Goal: Task Accomplishment & Management: Manage account settings

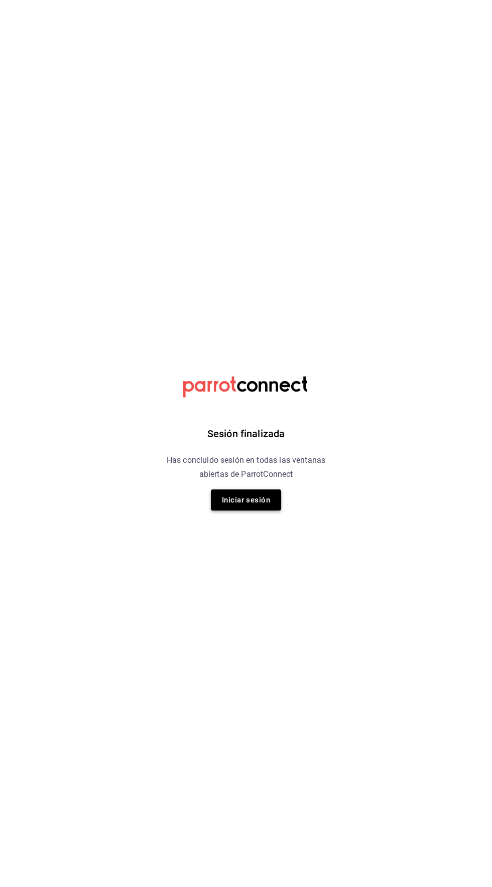
click at [250, 499] on button "Iniciar sesión" at bounding box center [246, 499] width 70 height 21
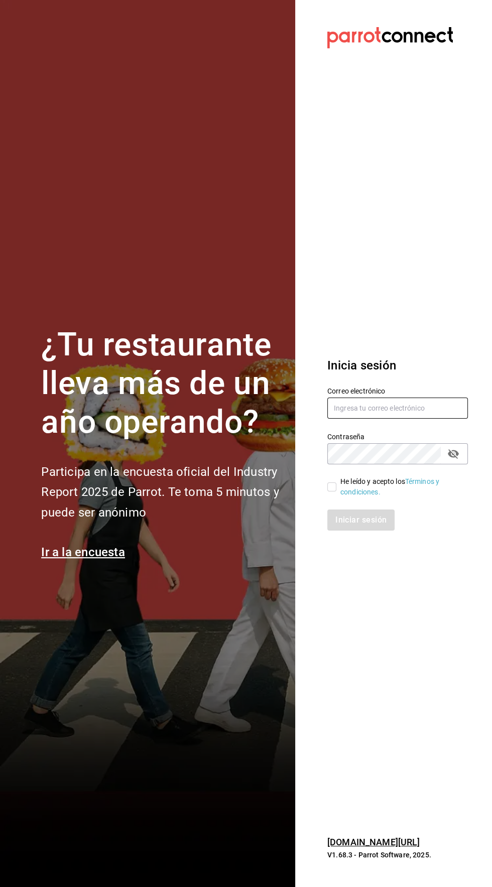
click at [390, 419] on input "text" at bounding box center [397, 407] width 141 height 21
type input "[EMAIL_ADDRESS][DOMAIN_NAME]"
click at [331, 491] on input "He leído y acepto los Términos y condiciones." at bounding box center [331, 486] width 9 height 9
checkbox input "true"
click at [368, 530] on button "Iniciar sesión" at bounding box center [361, 519] width 68 height 21
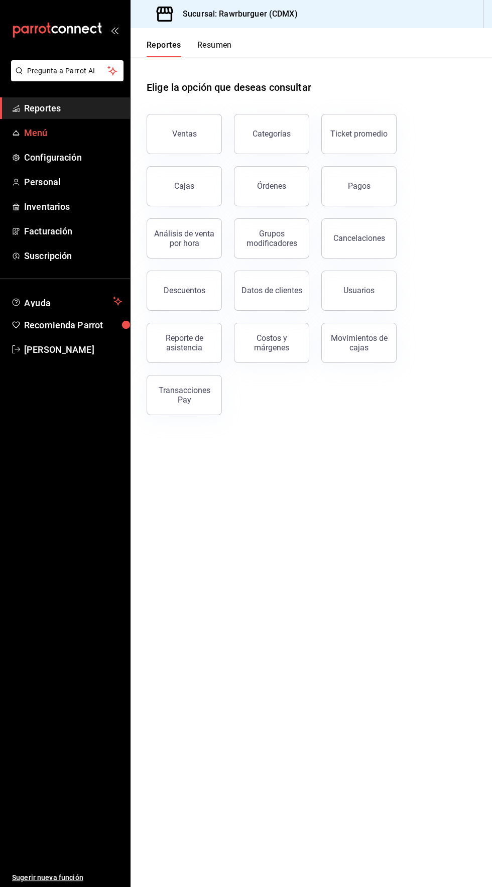
click at [86, 132] on span "Menú" at bounding box center [73, 133] width 98 height 14
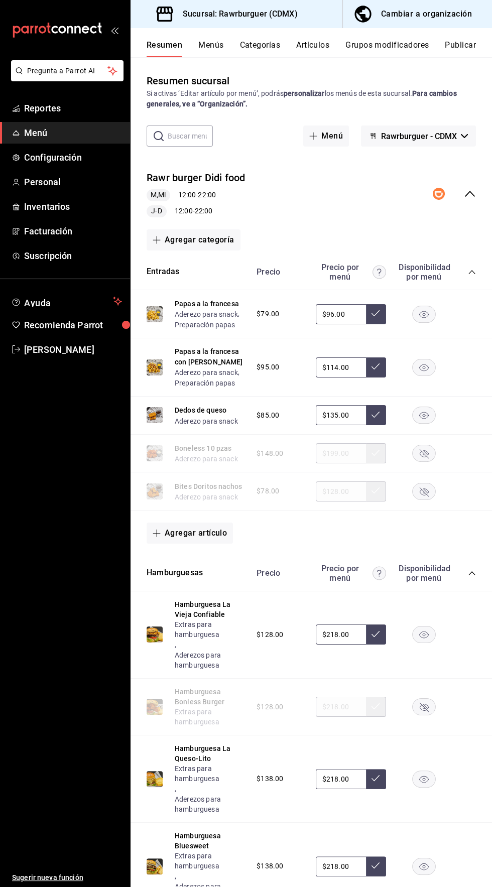
click at [211, 53] on button "Menús" at bounding box center [210, 48] width 25 height 17
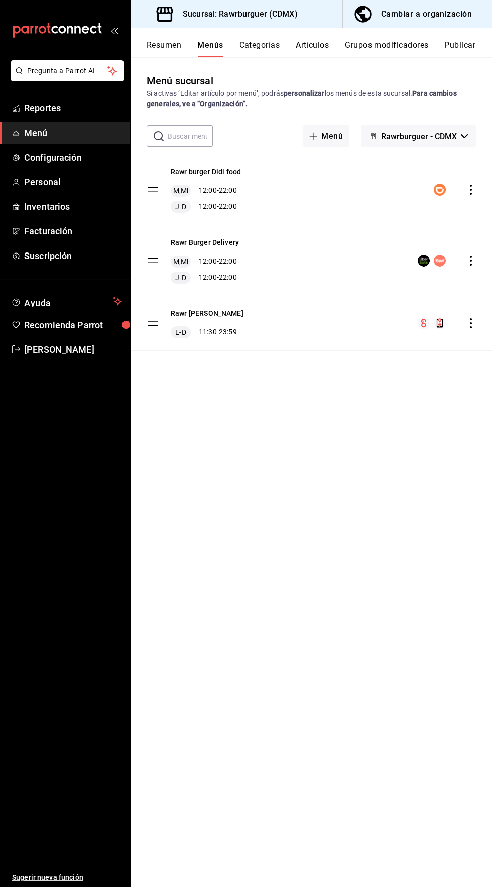
click at [467, 194] on icon "actions" at bounding box center [471, 190] width 10 height 10
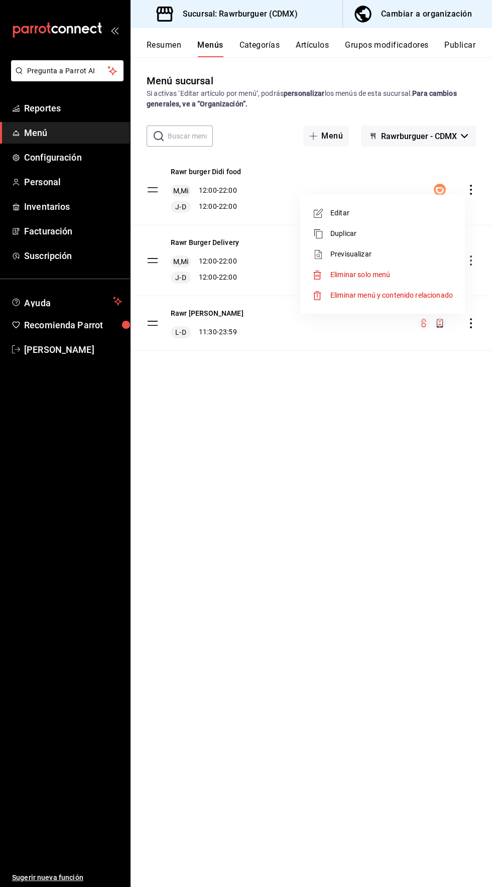
click at [391, 213] on span "Editar" at bounding box center [391, 213] width 122 height 11
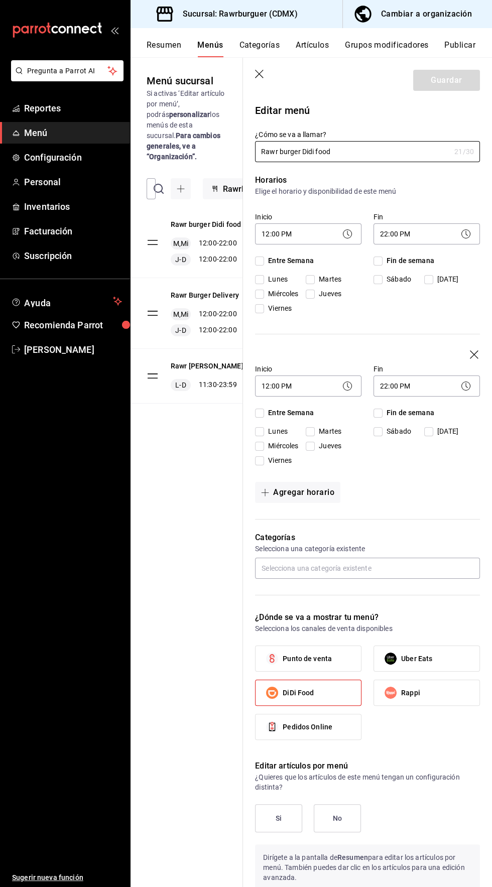
checkbox input "true"
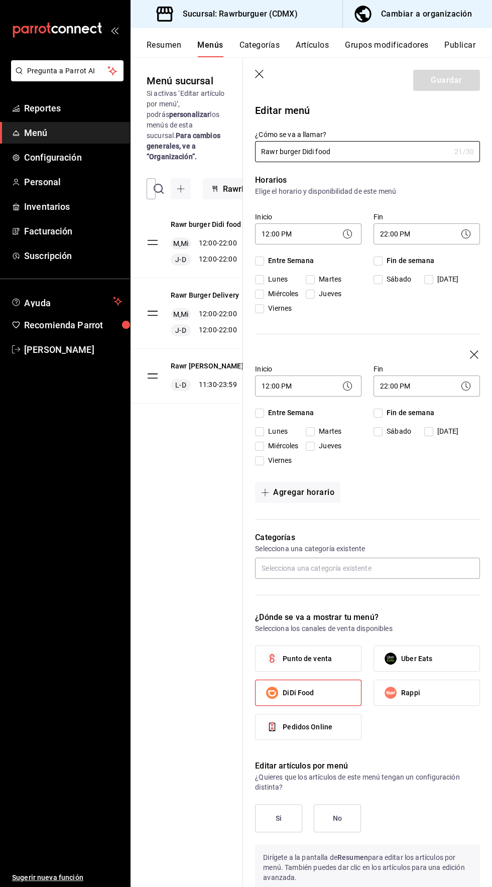
checkbox input "true"
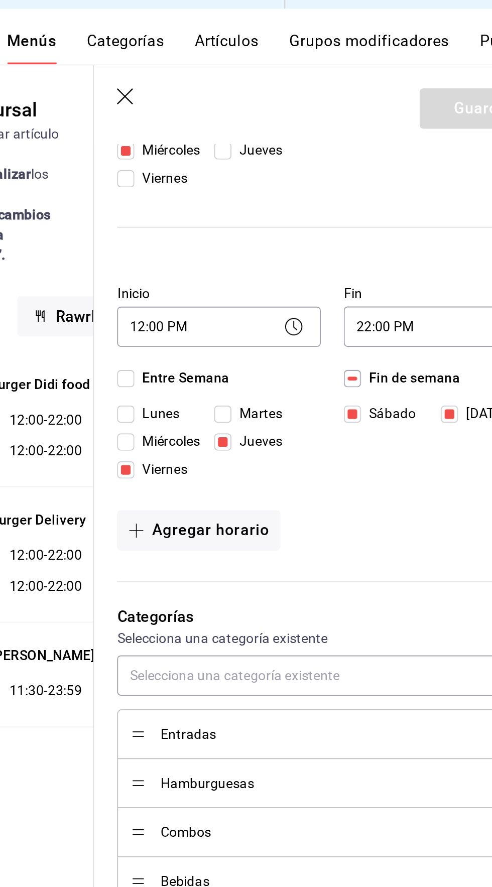
scroll to position [192, 0]
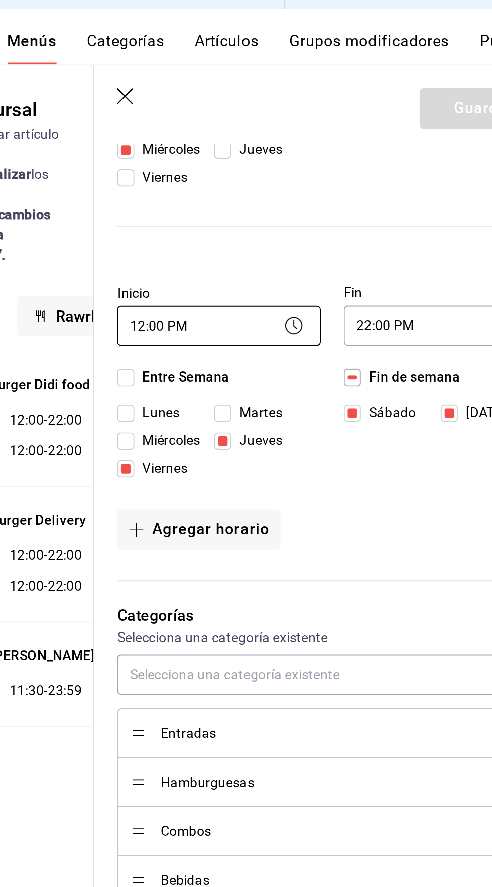
click at [280, 197] on body "Pregunta a Parrot AI Reportes Menú Configuración Personal Inventarios Facturaci…" at bounding box center [246, 443] width 492 height 887
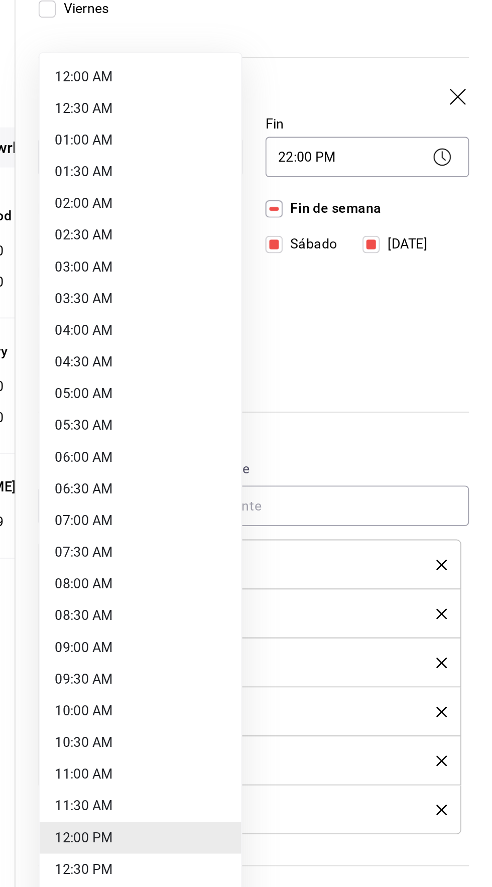
click at [320, 581] on li "13:00 PM" at bounding box center [307, 582] width 105 height 17
type input "13:00"
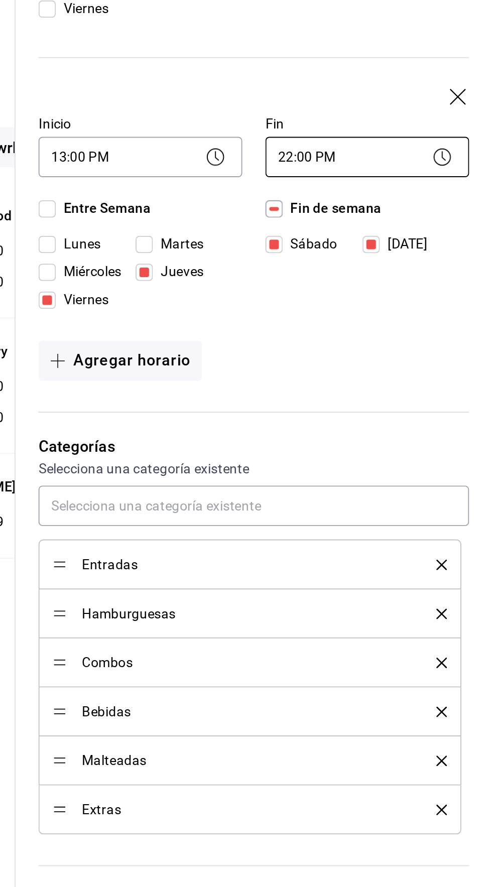
click at [416, 190] on body "Pregunta a Parrot AI Reportes Menú Configuración Personal Inventarios Facturaci…" at bounding box center [246, 443] width 492 height 887
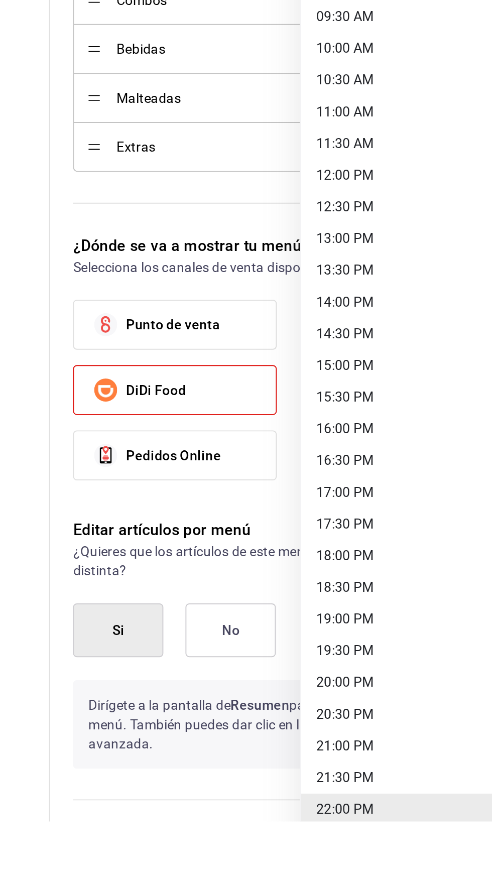
scroll to position [0, 0]
type input "23:00"
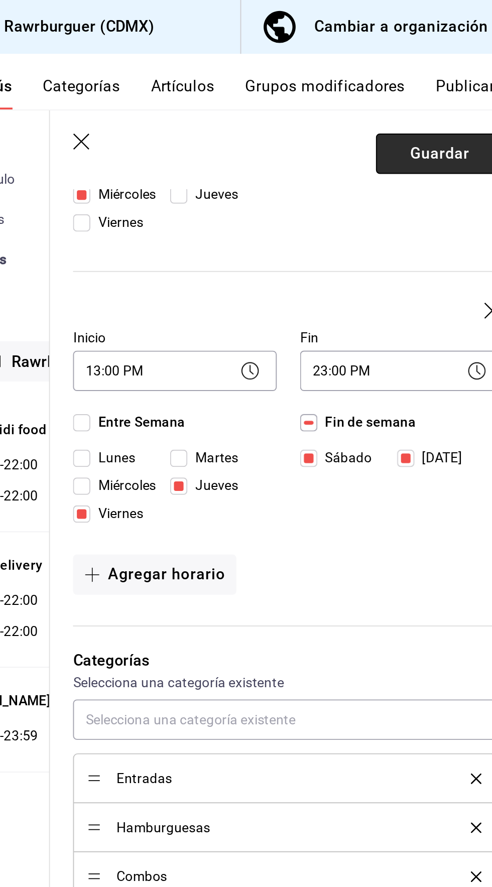
click at [454, 81] on button "Guardar" at bounding box center [446, 80] width 67 height 21
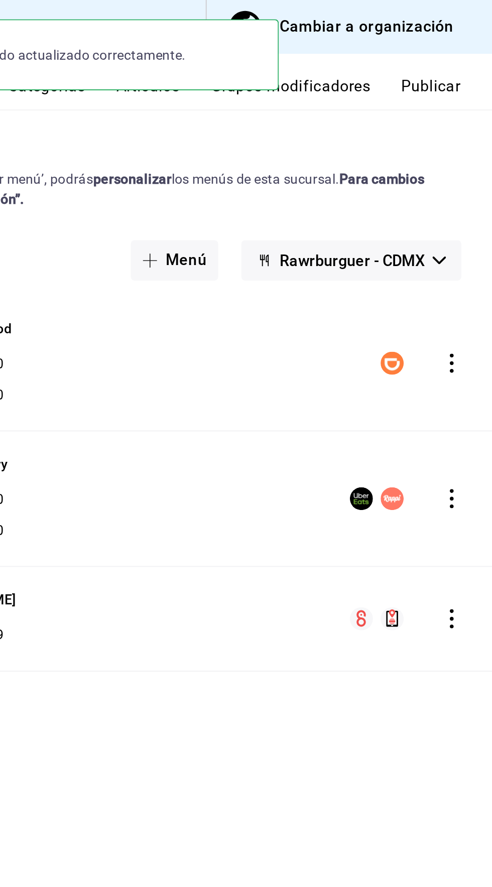
click at [470, 259] on icon "actions" at bounding box center [471, 260] width 2 height 10
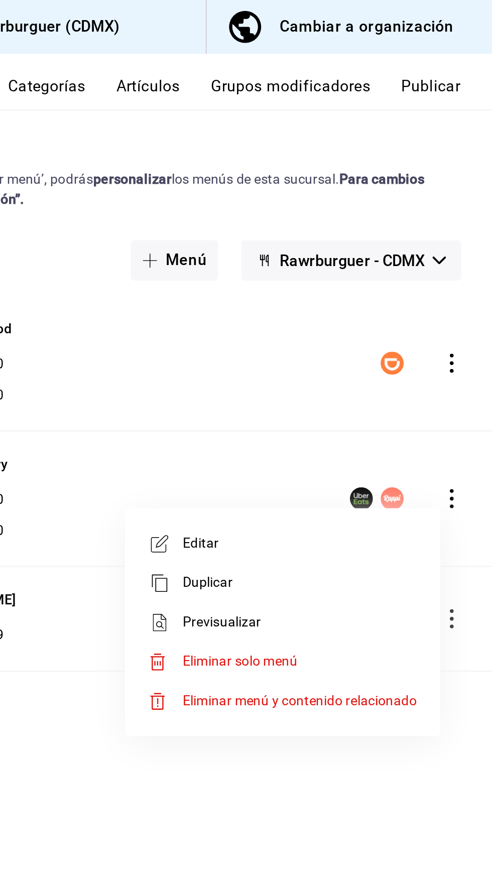
click at [382, 287] on span "Editar" at bounding box center [391, 284] width 122 height 11
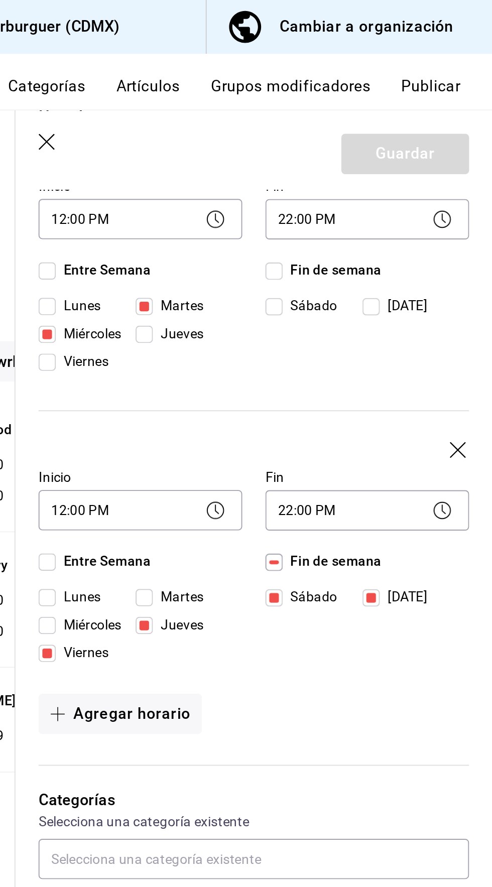
scroll to position [123, 0]
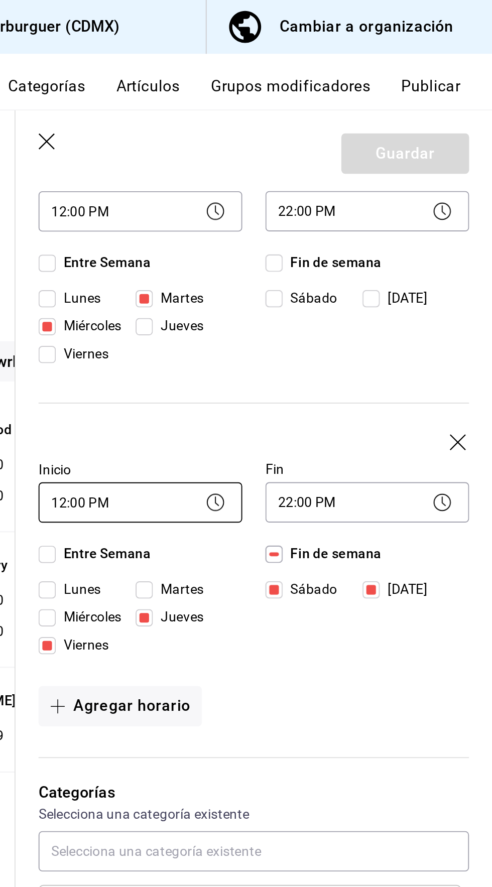
click at [293, 254] on body "Pregunta a Parrot AI Reportes Menú Configuración Personal Inventarios Facturaci…" at bounding box center [246, 443] width 492 height 887
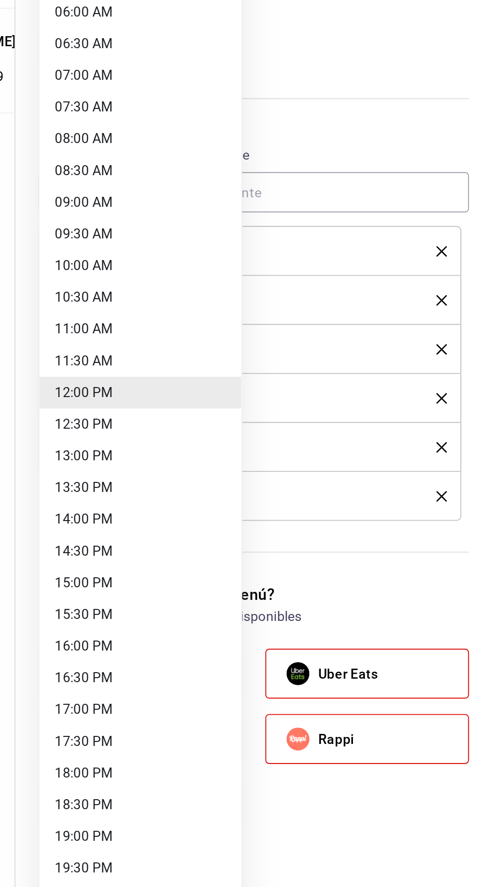
click at [308, 585] on li "13:00 PM" at bounding box center [307, 582] width 105 height 17
type input "13:00"
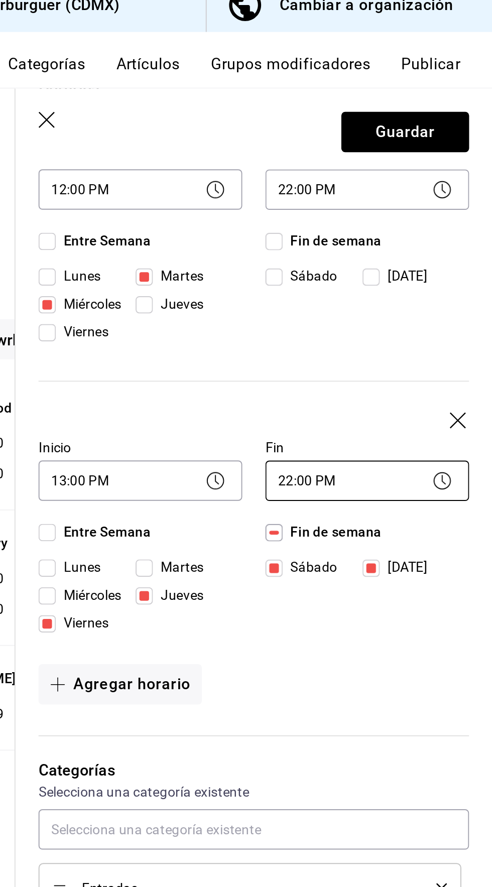
click at [411, 262] on body "Pregunta a Parrot AI Reportes Menú Configuración Personal Inventarios Facturaci…" at bounding box center [246, 443] width 492 height 887
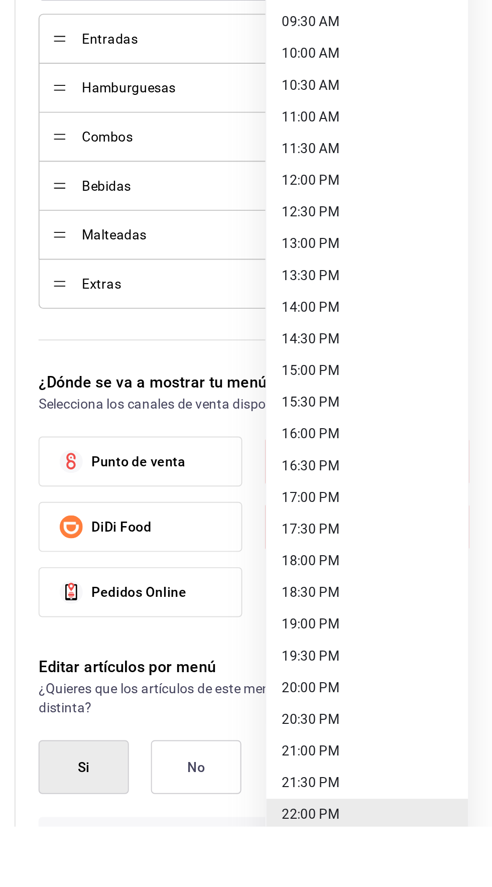
scroll to position [0, 0]
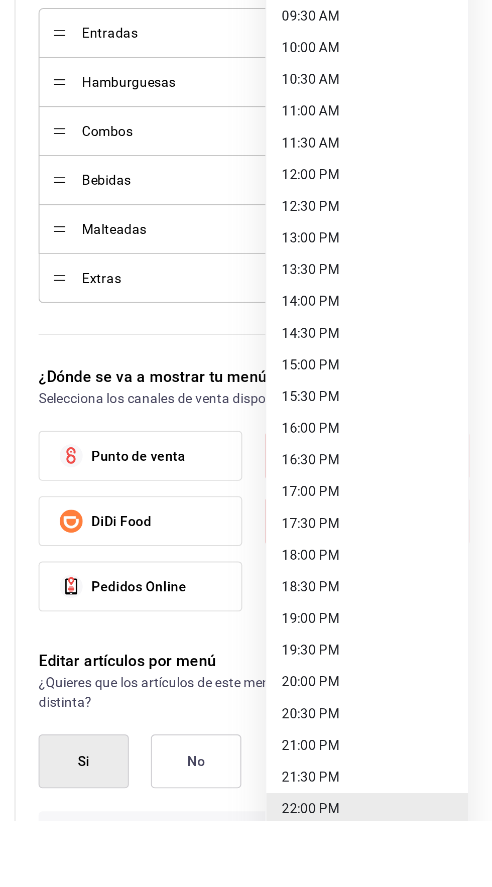
type input "23:00"
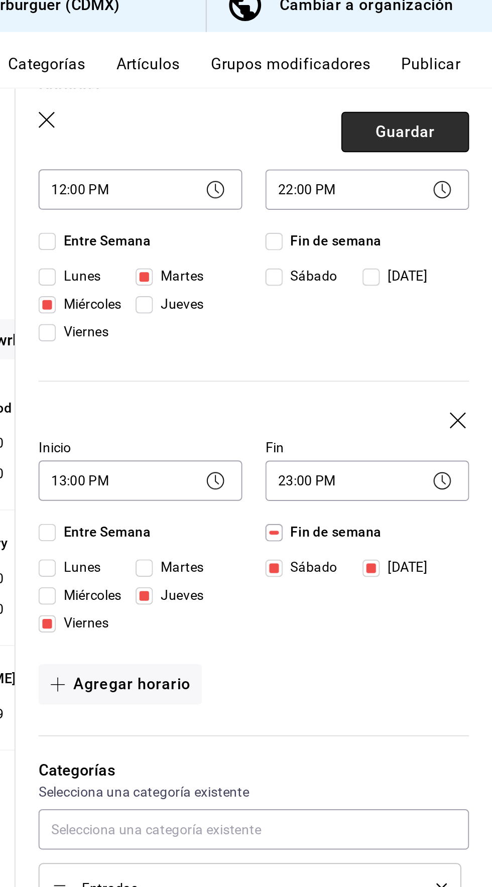
click at [444, 78] on button "Guardar" at bounding box center [446, 80] width 67 height 21
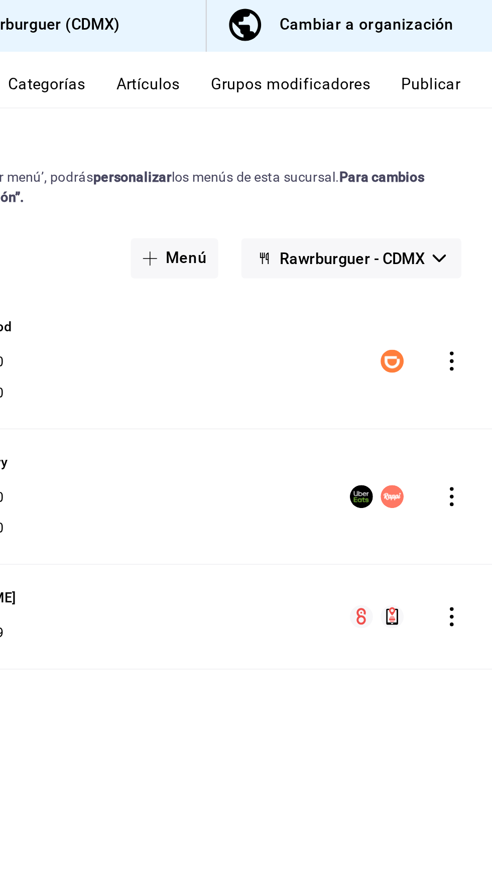
click at [462, 50] on button "Publicar" at bounding box center [459, 48] width 31 height 17
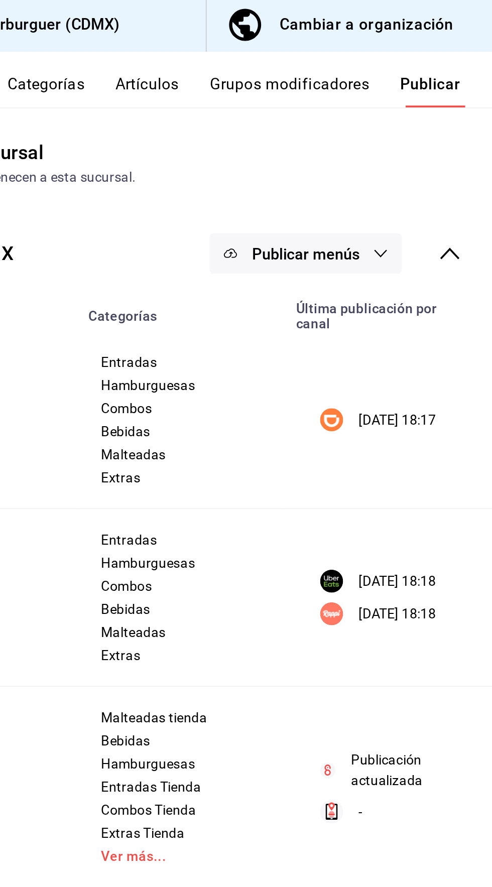
click at [432, 134] on icon "button" at bounding box center [434, 133] width 8 height 8
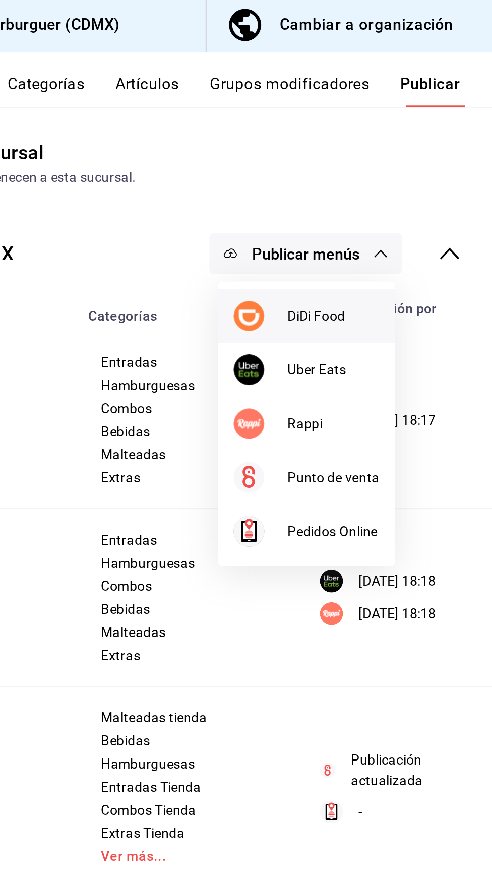
click at [409, 166] on span "DiDi Food" at bounding box center [409, 166] width 48 height 11
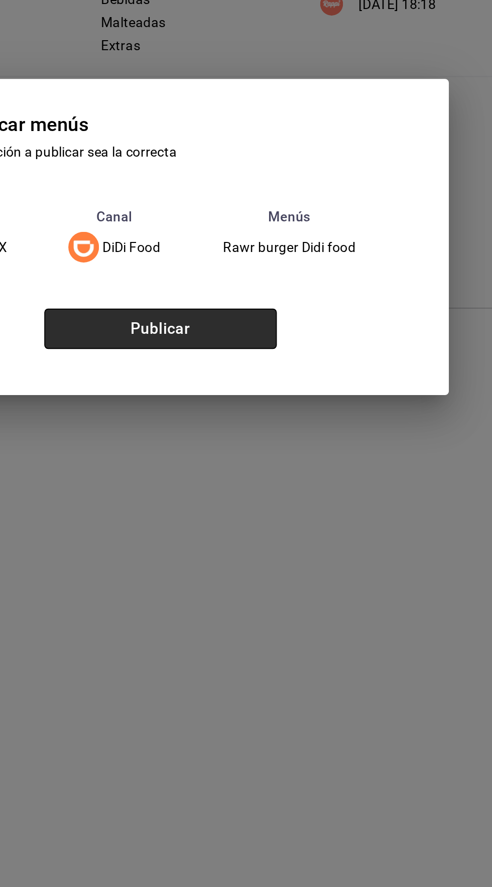
click at [346, 502] on button "Publicar" at bounding box center [318, 491] width 121 height 21
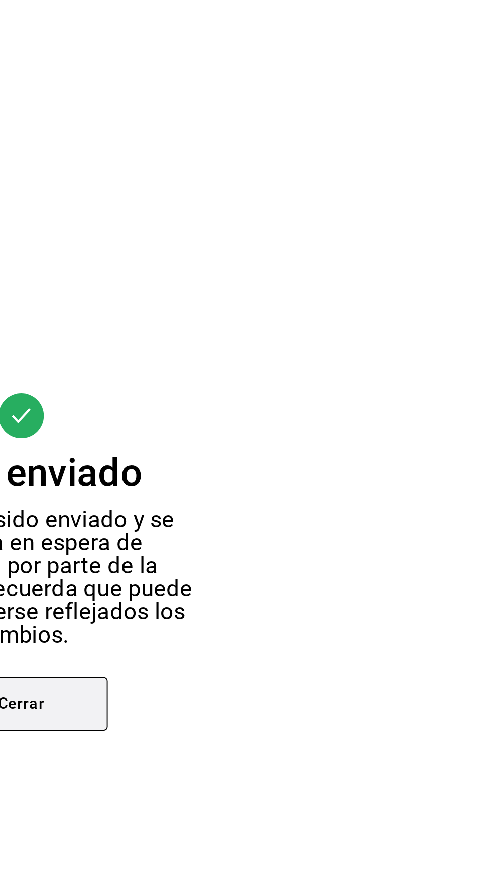
click at [275, 532] on button "Cerrar" at bounding box center [246, 518] width 90 height 28
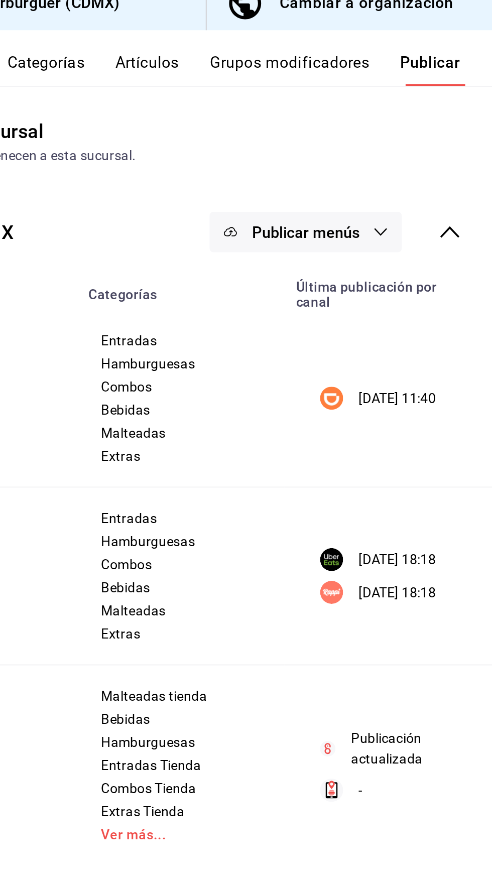
click at [428, 135] on button "Publicar menús" at bounding box center [394, 133] width 100 height 21
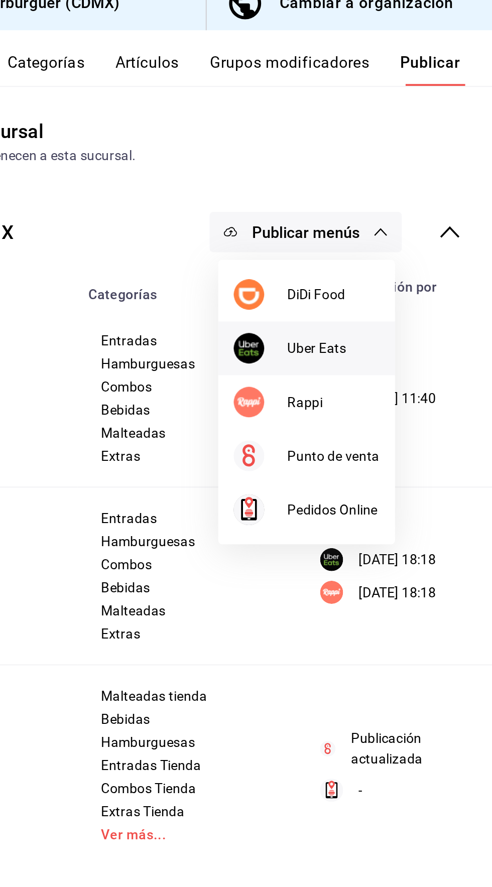
click at [405, 198] on span "Uber Eats" at bounding box center [409, 194] width 48 height 11
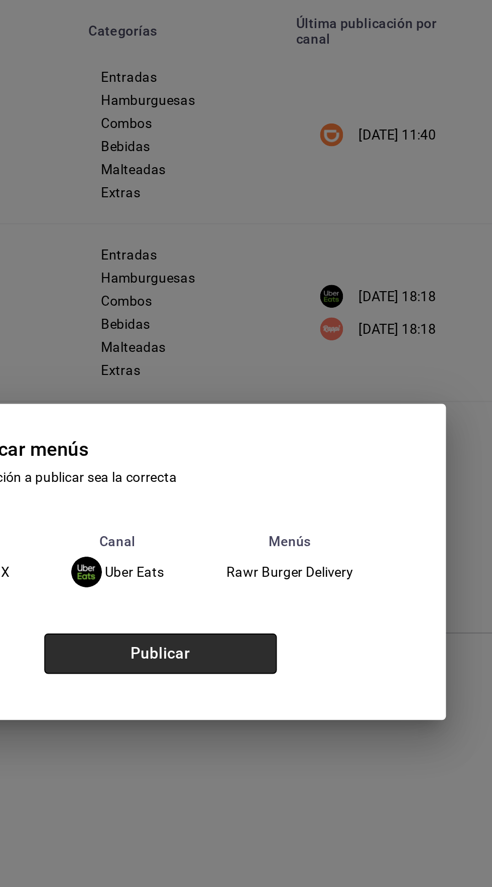
click at [336, 502] on button "Publicar" at bounding box center [318, 491] width 121 height 21
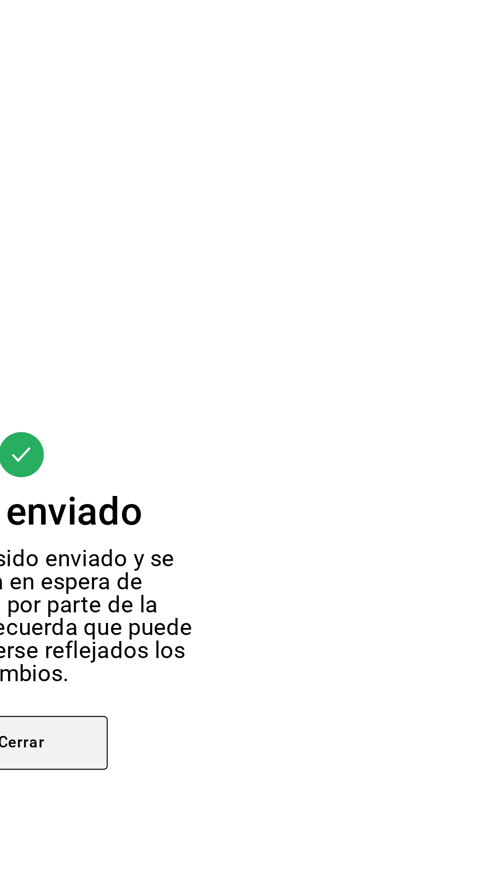
click at [262, 532] on button "Cerrar" at bounding box center [246, 518] width 90 height 28
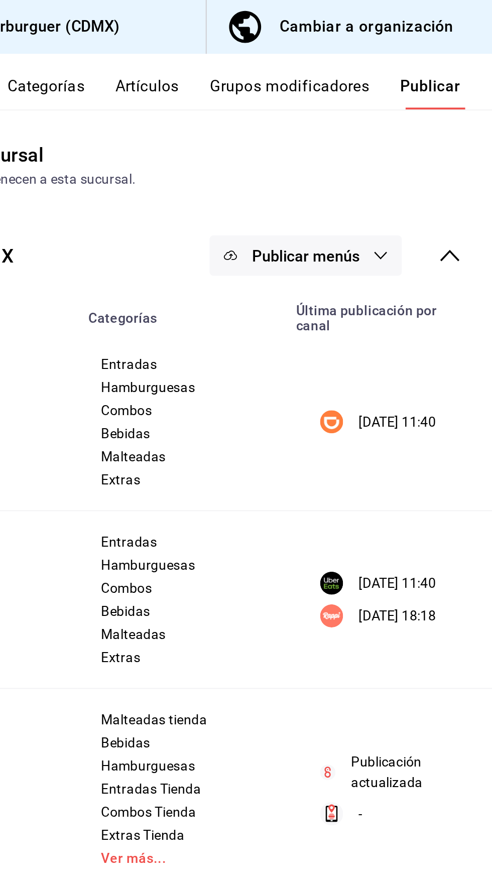
click at [427, 136] on button "Publicar menús" at bounding box center [394, 133] width 100 height 21
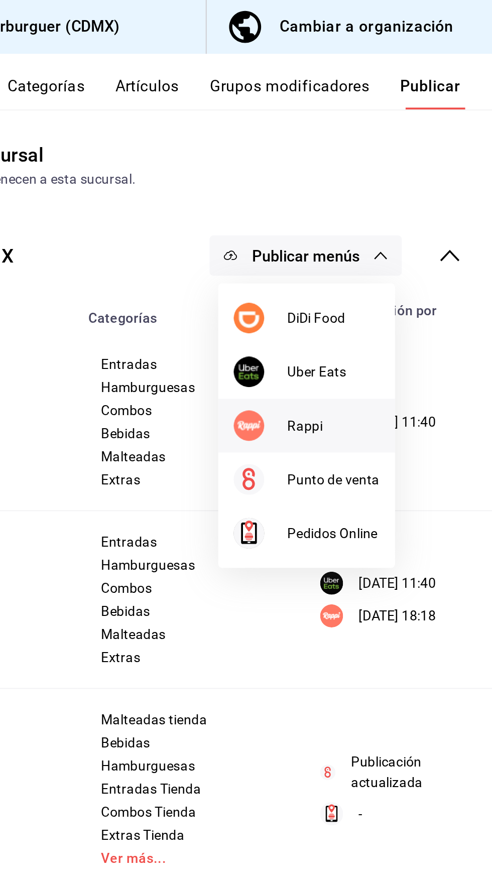
click at [407, 221] on span "Rappi" at bounding box center [409, 222] width 48 height 11
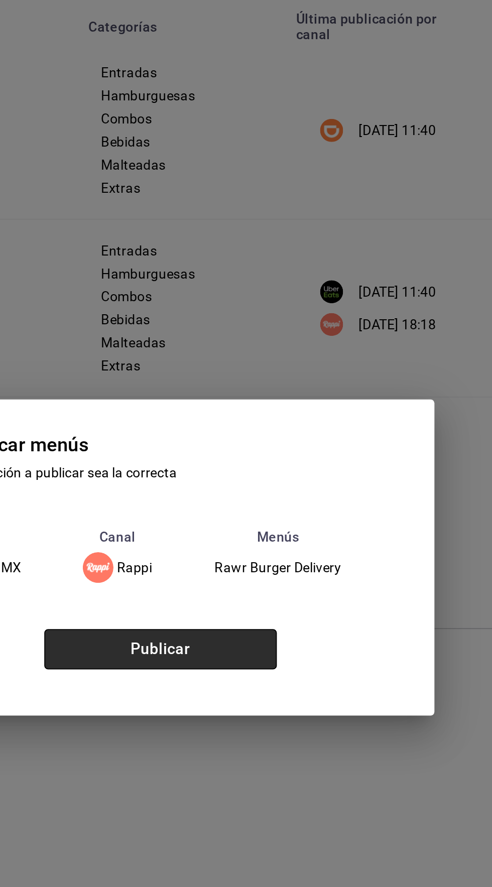
click at [341, 502] on button "Publicar" at bounding box center [318, 491] width 121 height 21
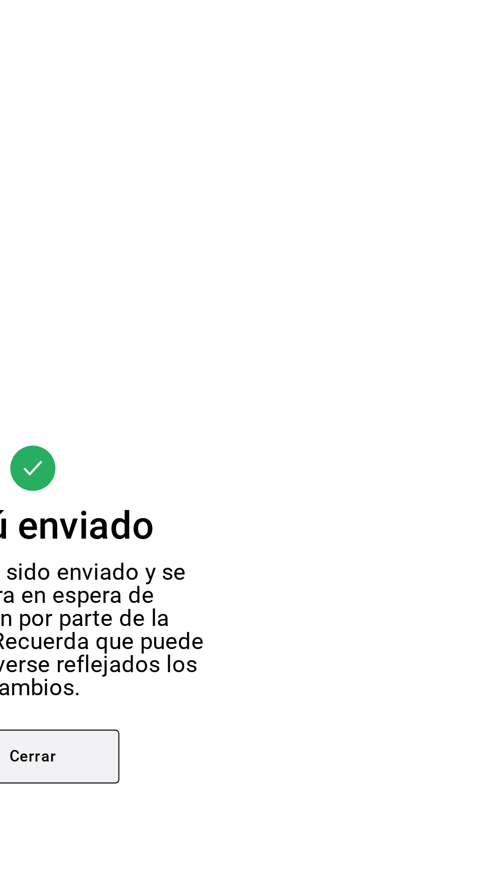
click at [269, 532] on button "Cerrar" at bounding box center [246, 518] width 90 height 28
